Goal: Information Seeking & Learning: Learn about a topic

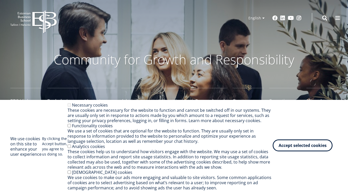
click at [308, 143] on button "Accept selected cookies" at bounding box center [303, 145] width 60 height 12
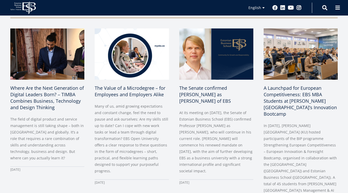
scroll to position [245, 0]
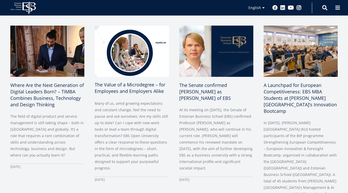
click at [126, 87] on span "The Value of a Microdegree – for Employees and Employers Alike" at bounding box center [130, 87] width 71 height 13
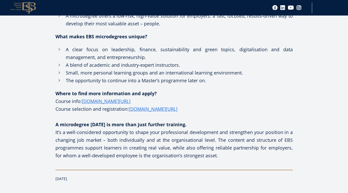
scroll to position [698, 0]
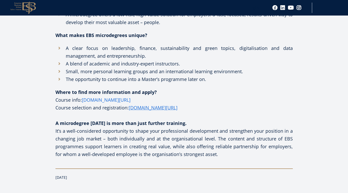
click at [101, 99] on link "[DOMAIN_NAME][URL]" at bounding box center [106, 100] width 49 height 8
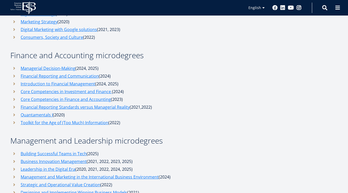
scroll to position [2030, 0]
